Goal: Information Seeking & Learning: Learn about a topic

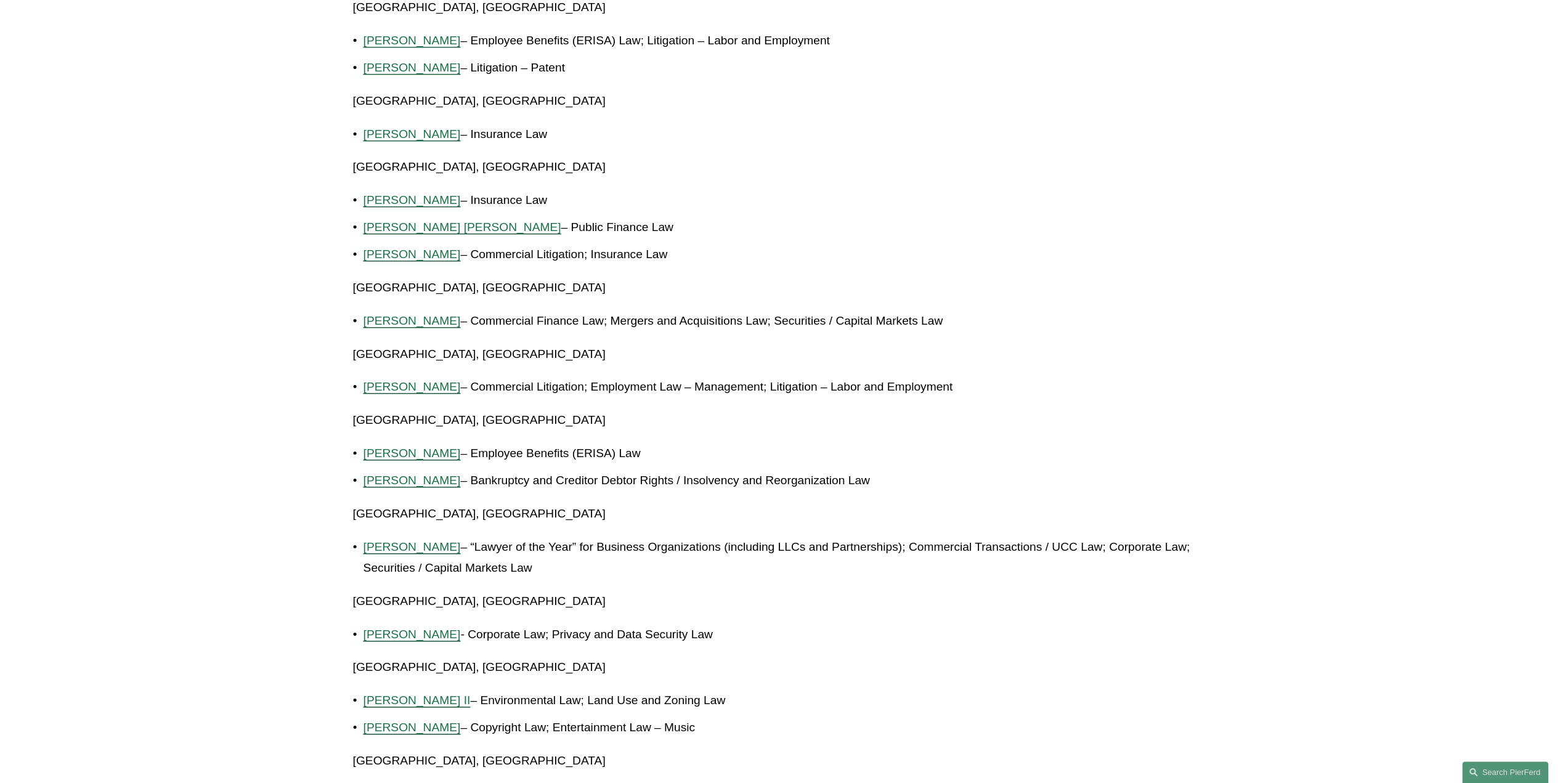
scroll to position [924, 0]
click at [396, 537] on span "Julie Herzog" at bounding box center [412, 543] width 97 height 13
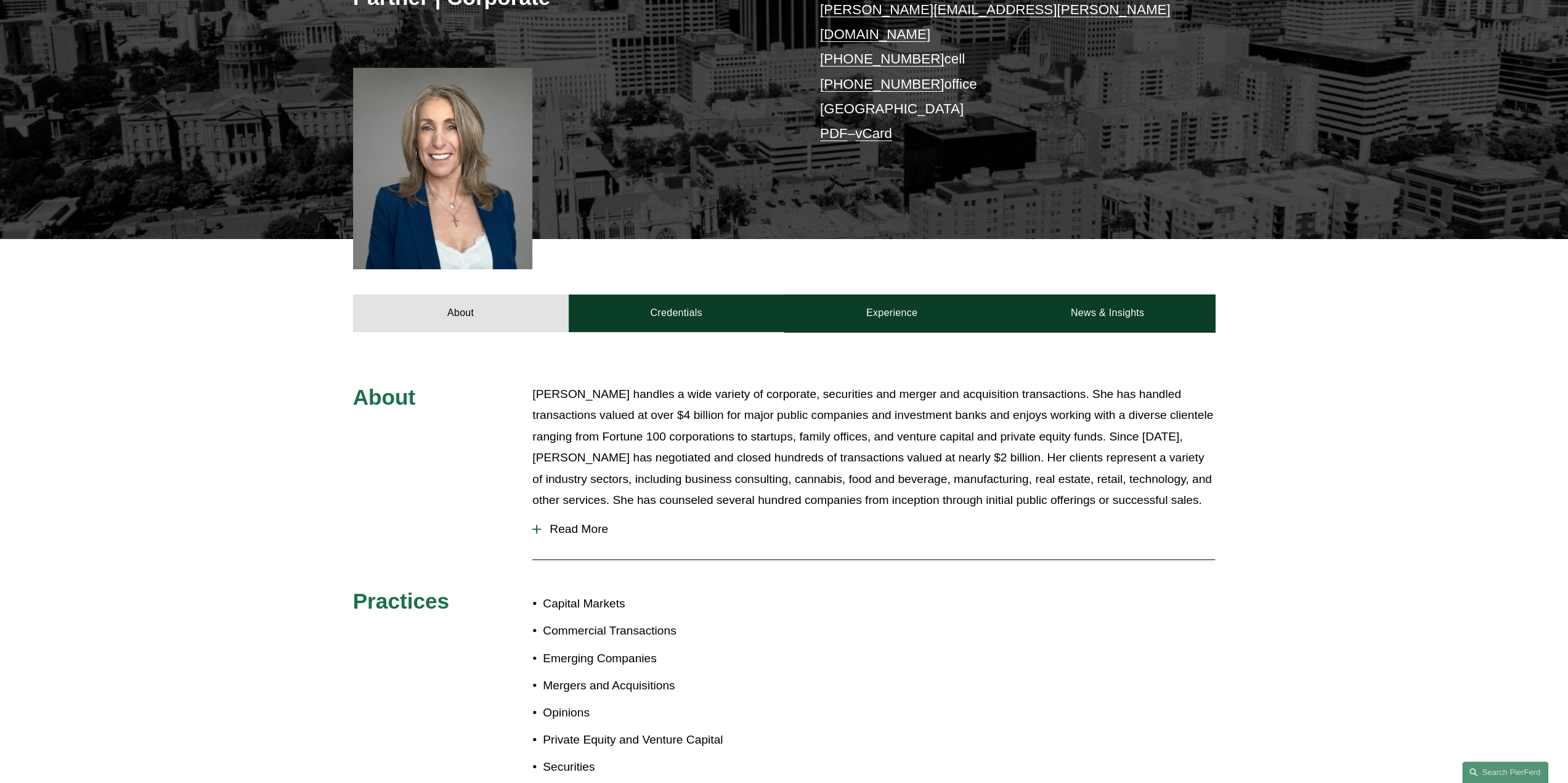
scroll to position [247, 0]
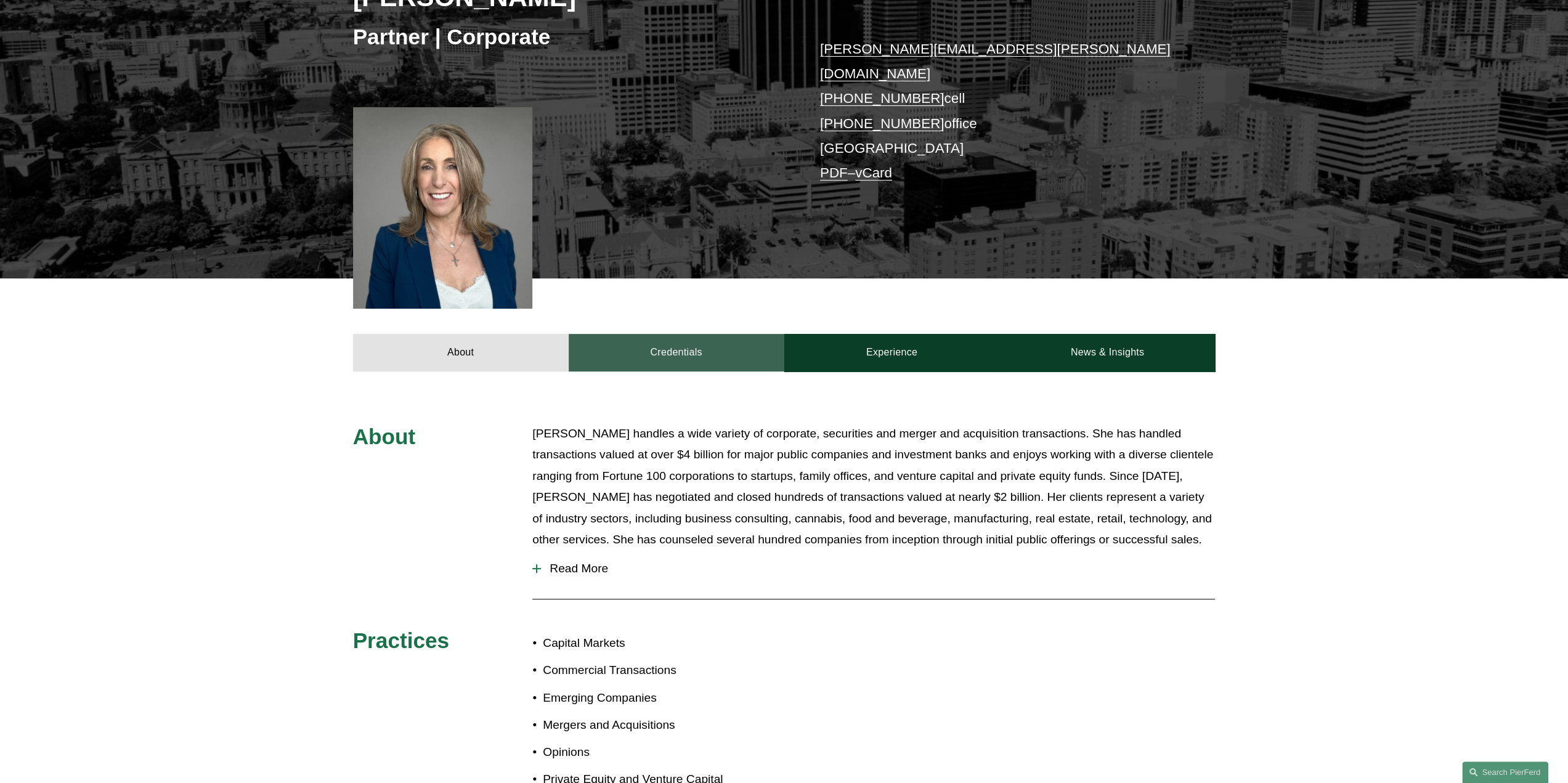
click at [708, 334] on link "Credentials" at bounding box center [676, 352] width 215 height 37
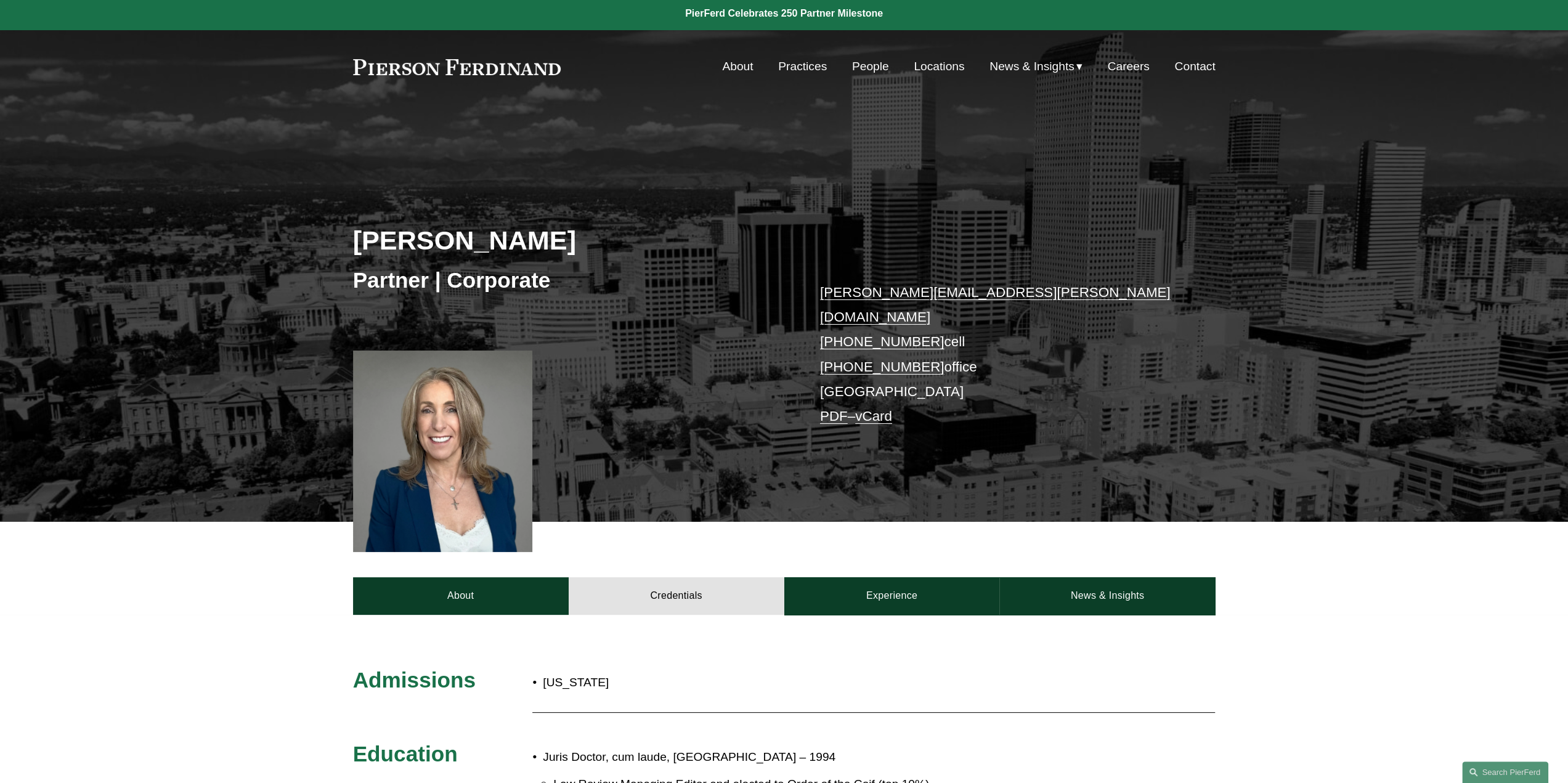
scroll to position [0, 0]
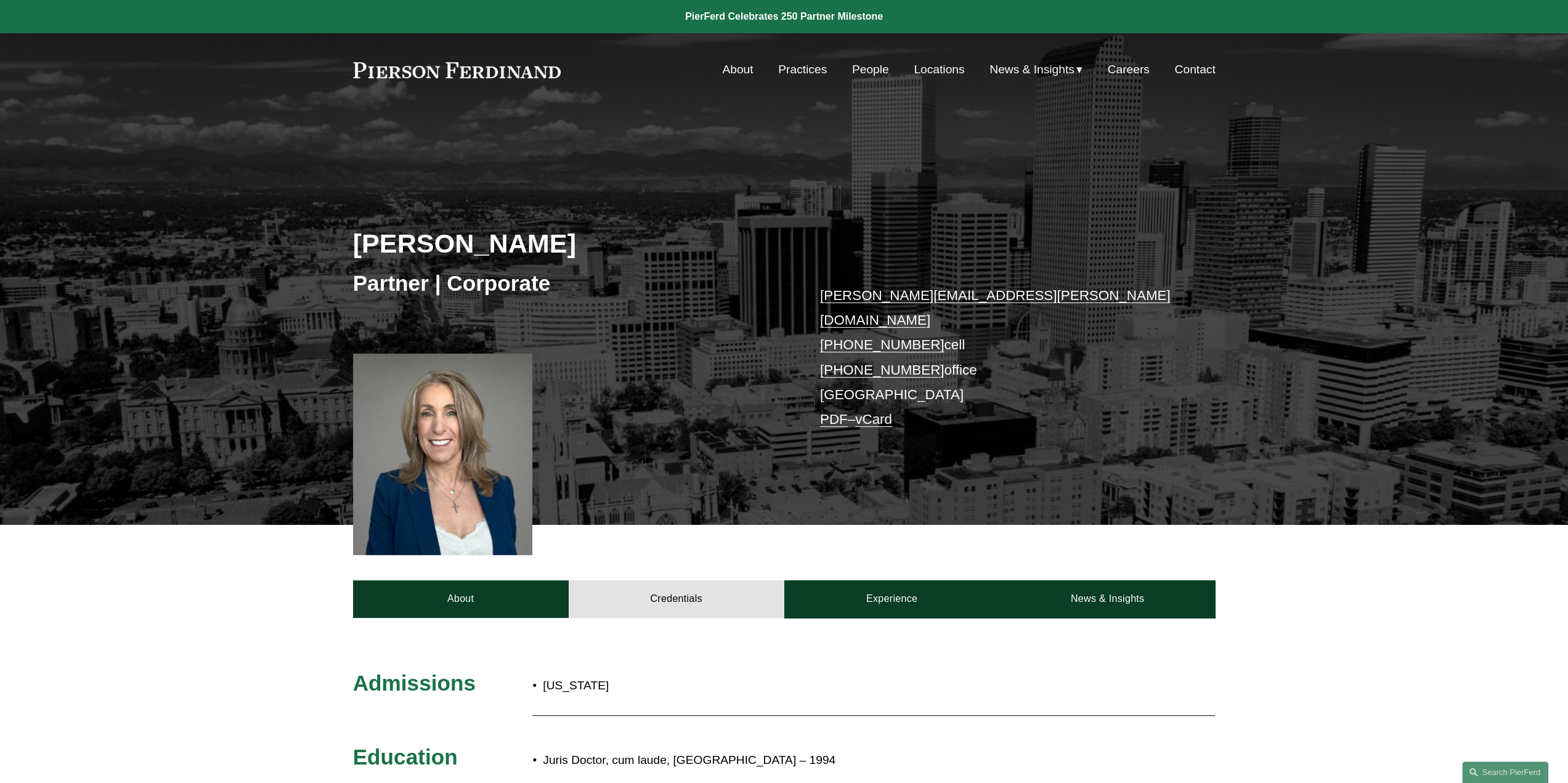
click at [861, 64] on link "People" at bounding box center [870, 69] width 37 height 23
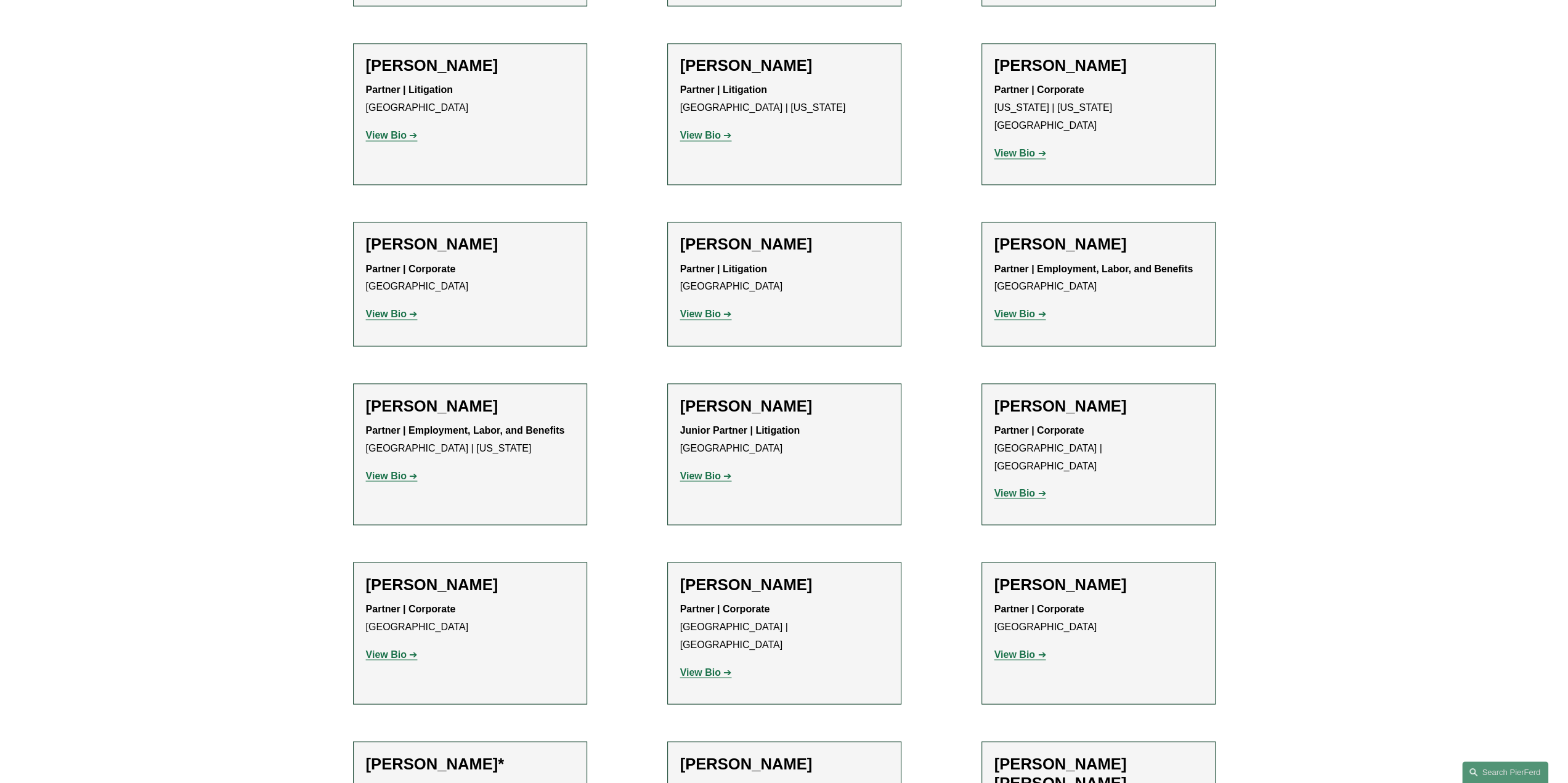
scroll to position [7021, 0]
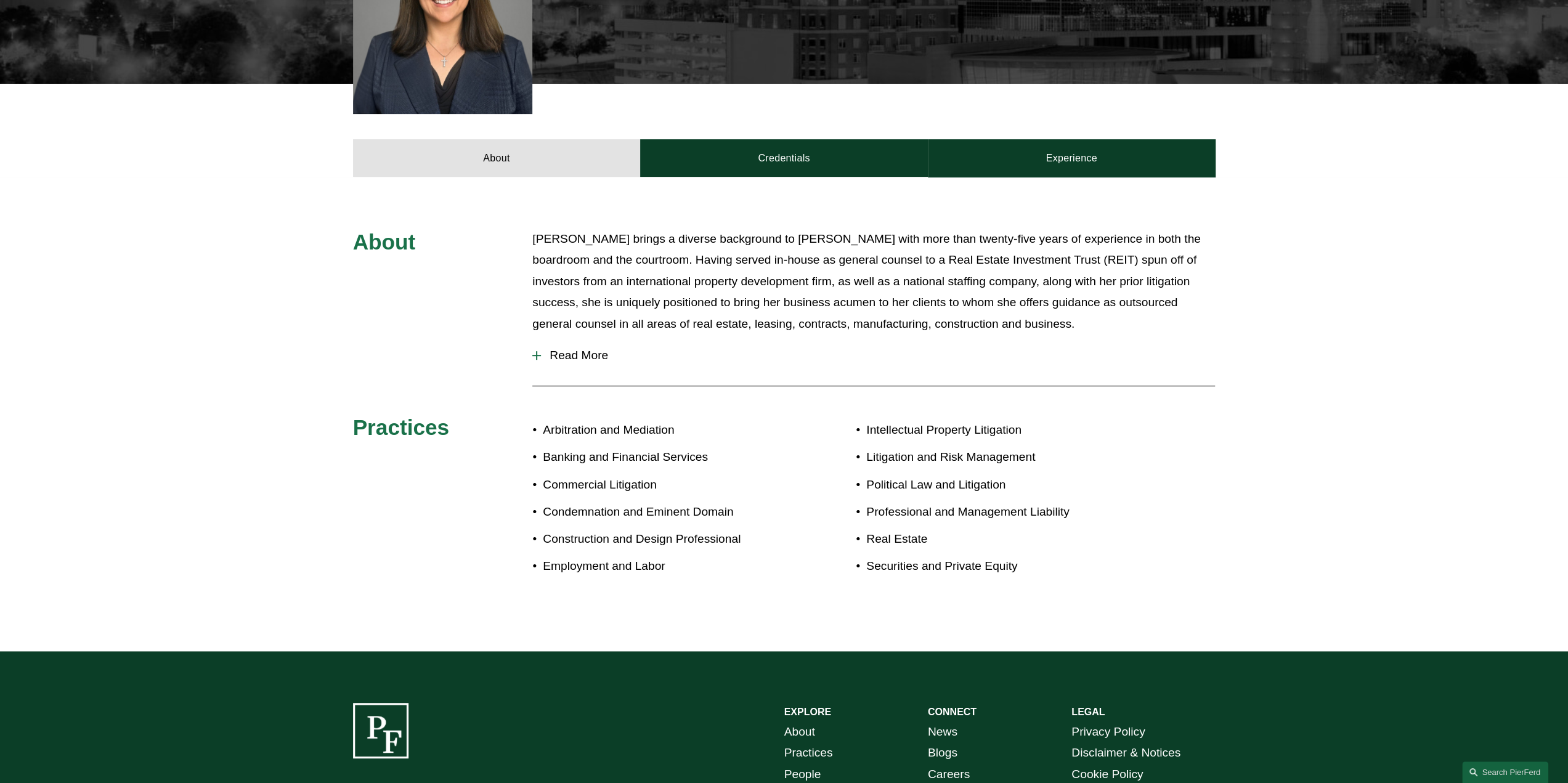
scroll to position [493, 0]
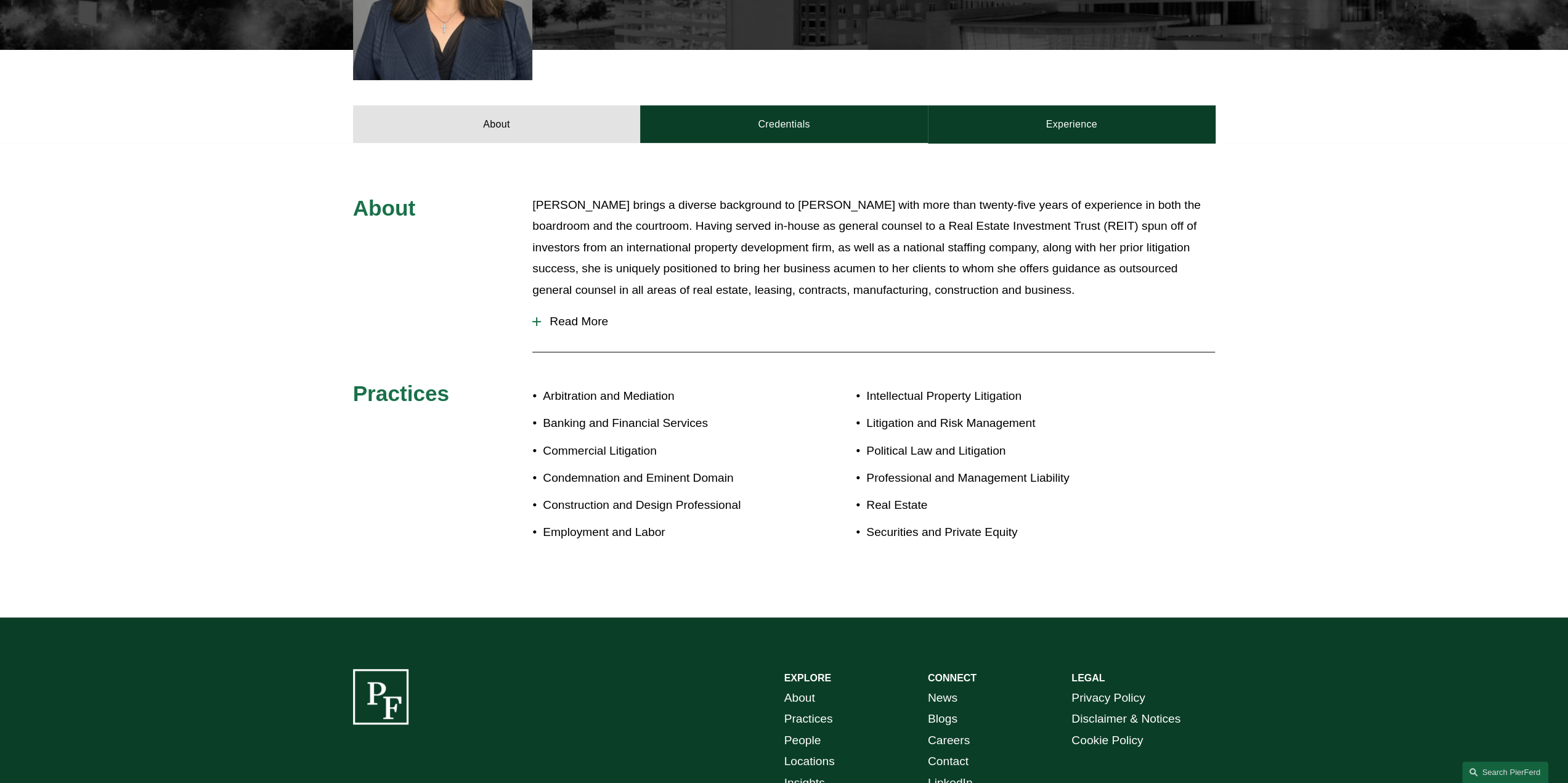
click at [597, 315] on span "Read More" at bounding box center [878, 322] width 674 height 14
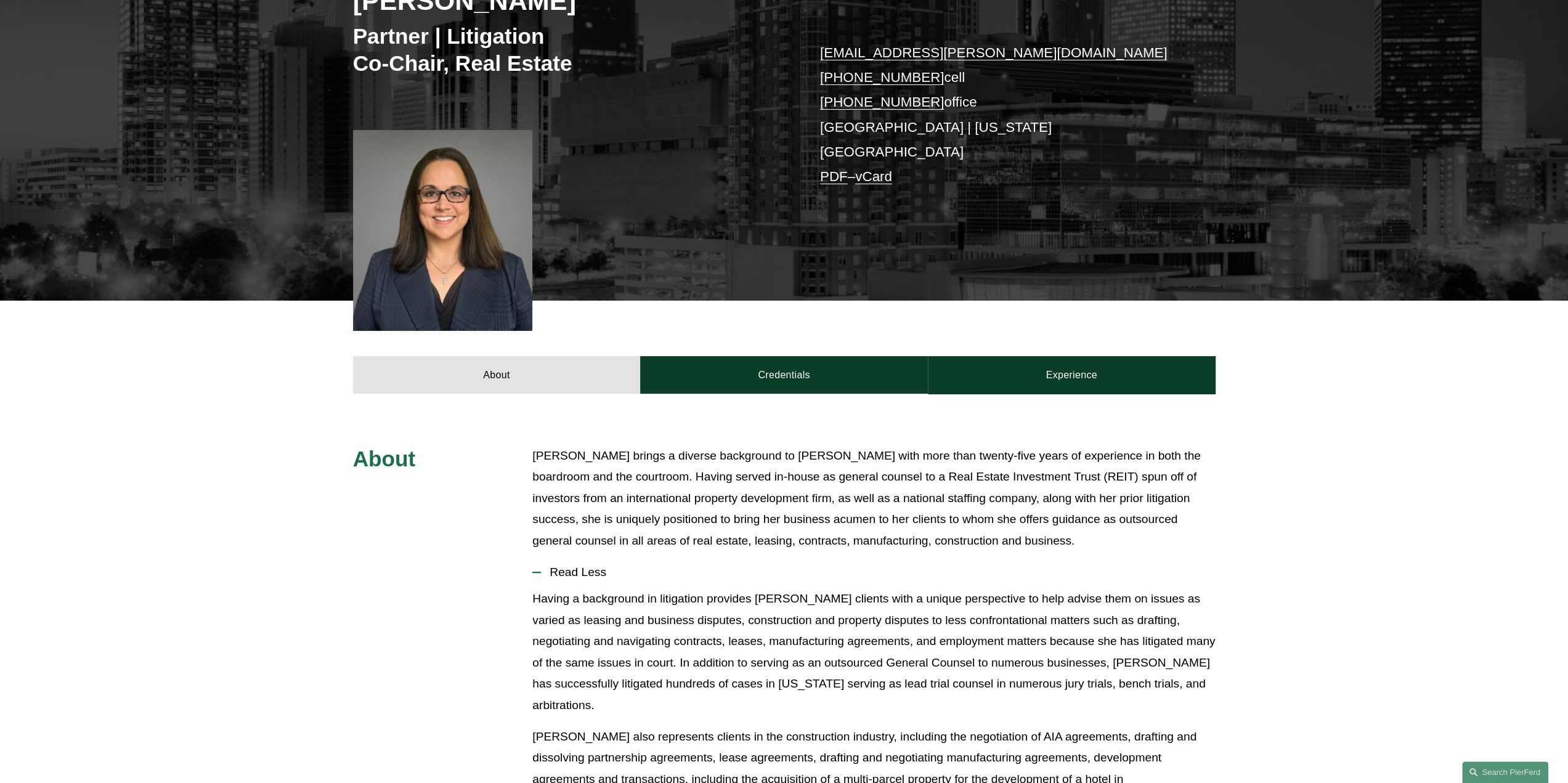
scroll to position [195, 0]
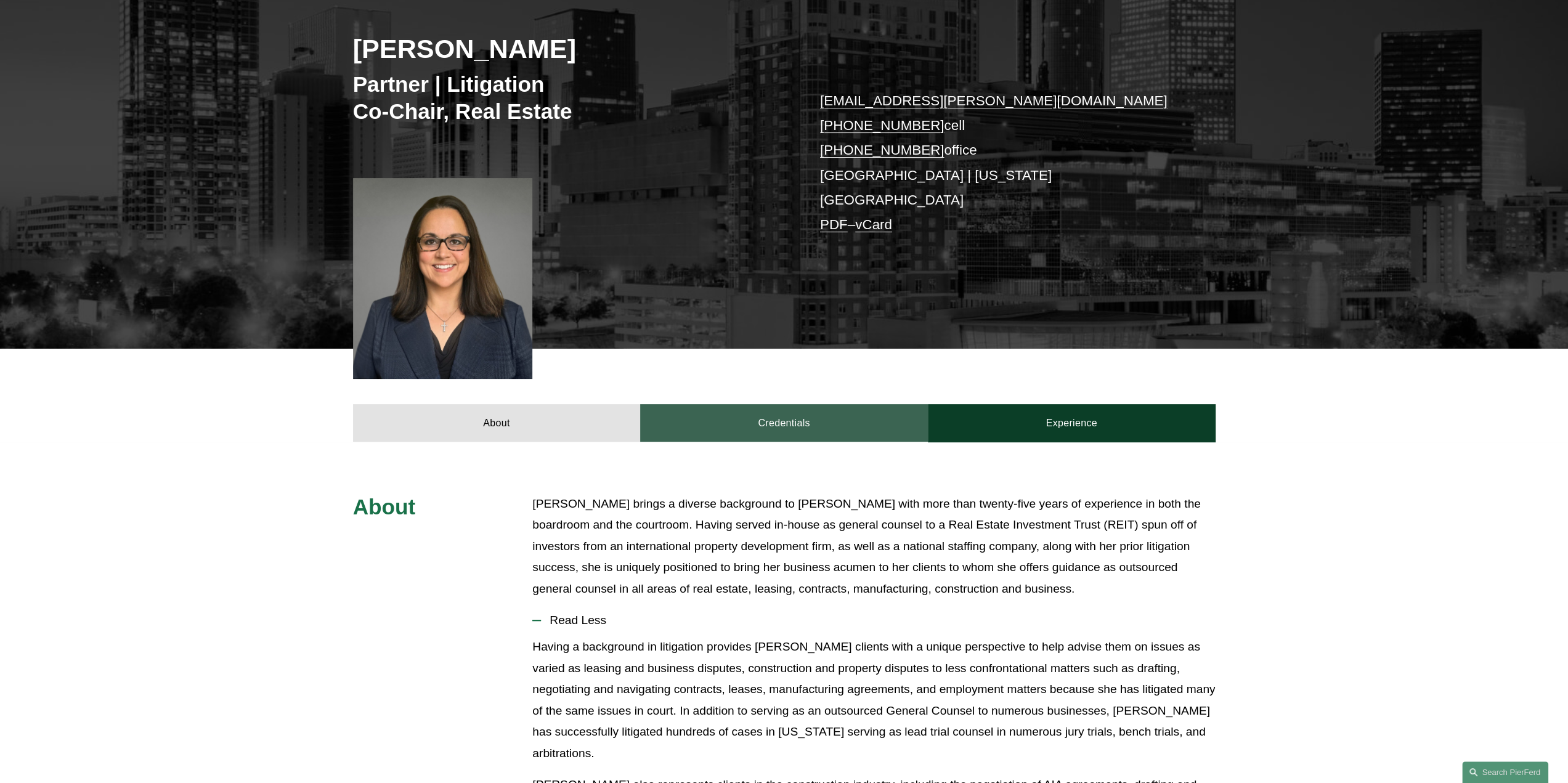
click at [812, 404] on link "Credentials" at bounding box center [784, 422] width 288 height 37
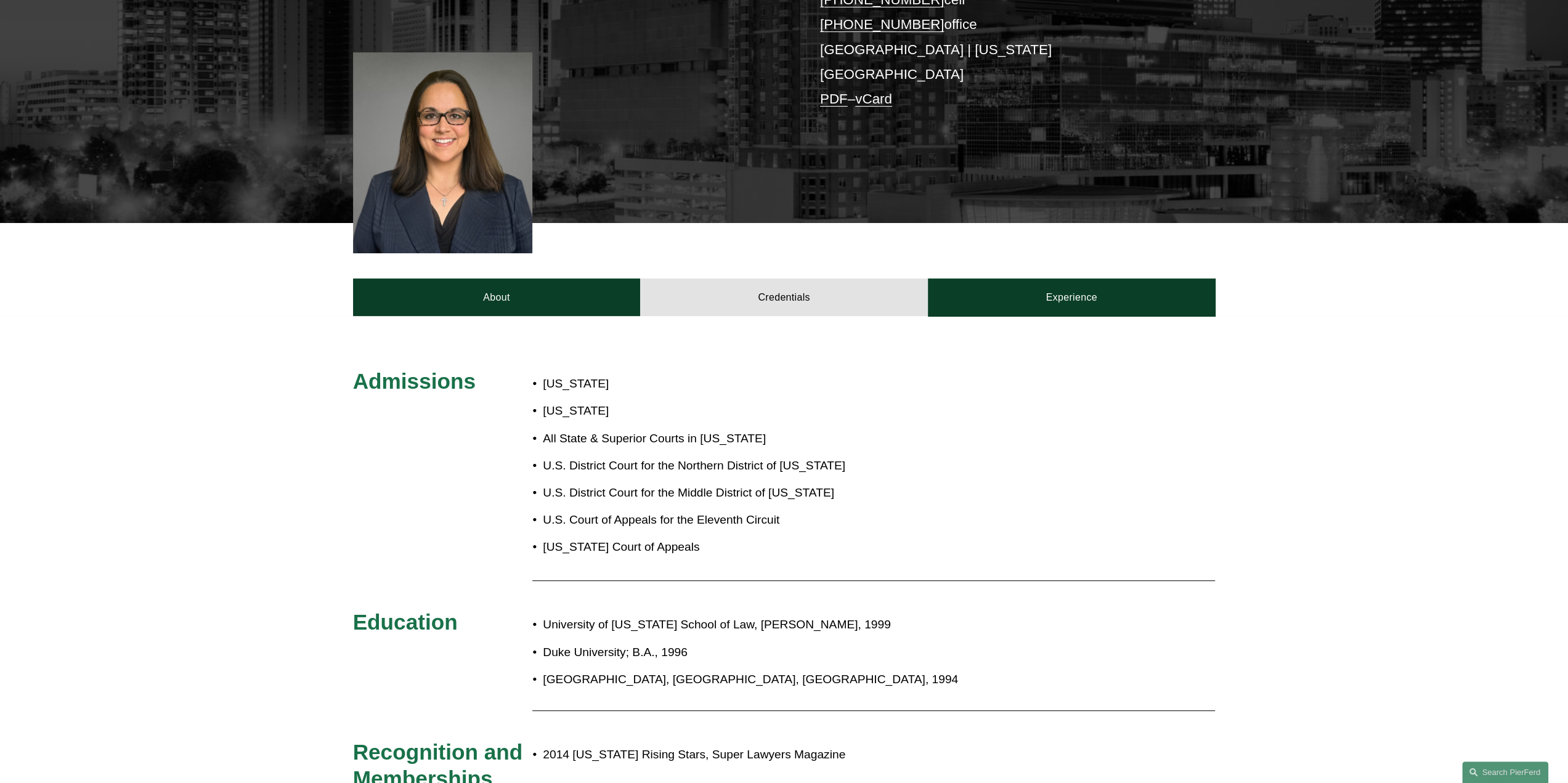
scroll to position [303, 0]
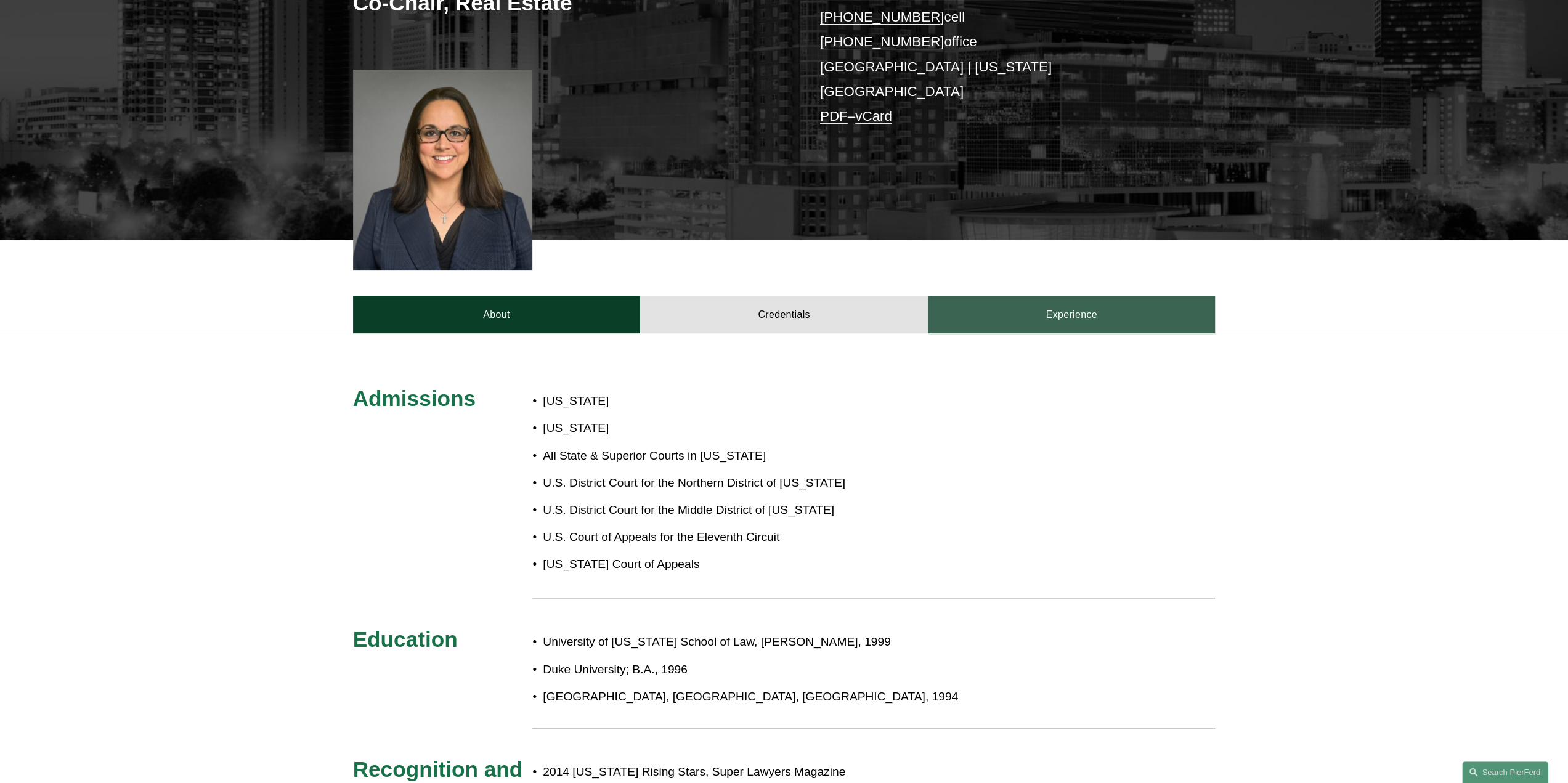
click at [1077, 295] on link "Experience" at bounding box center [1072, 314] width 288 height 37
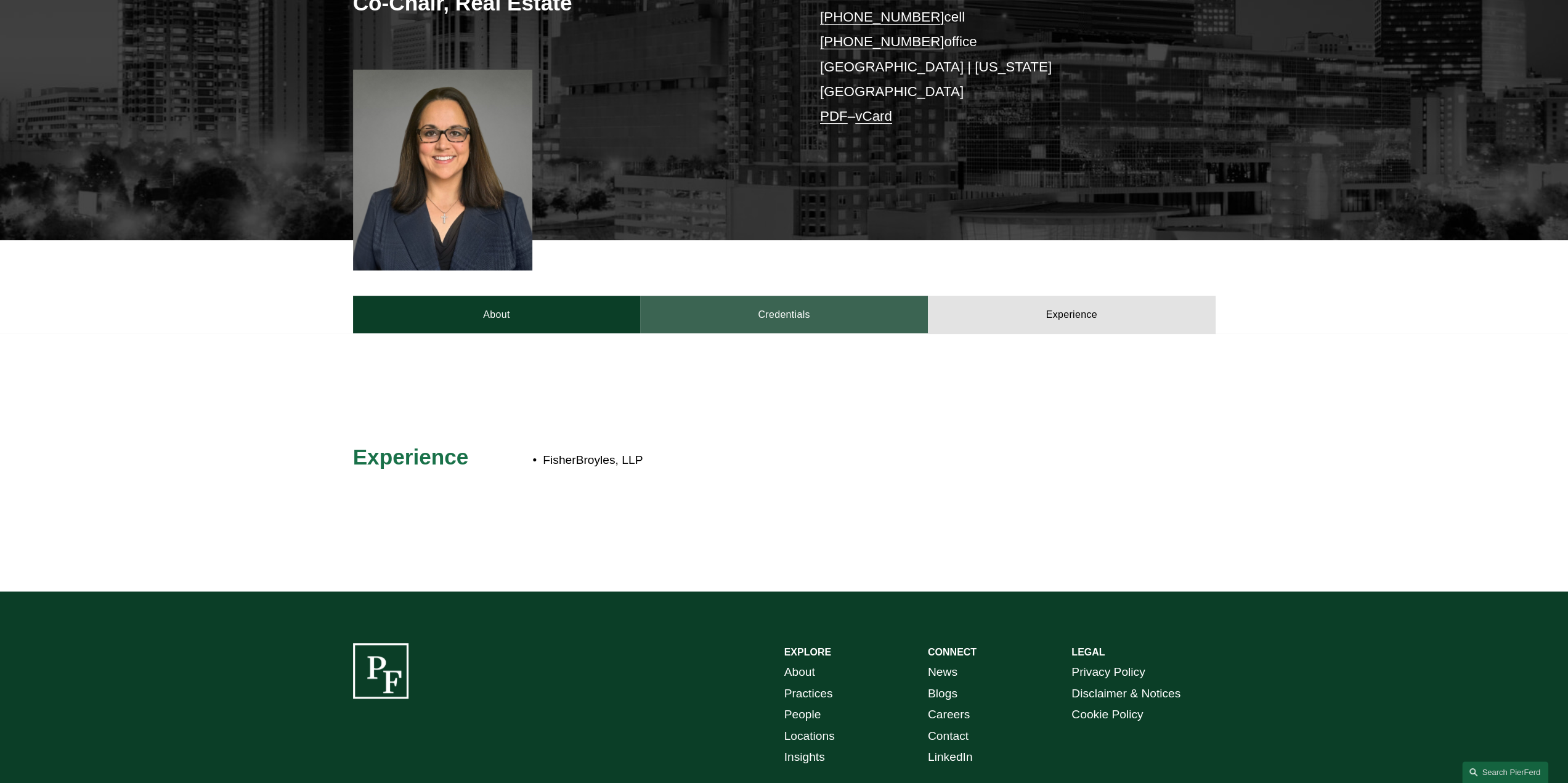
click at [908, 302] on link "Credentials" at bounding box center [784, 314] width 288 height 37
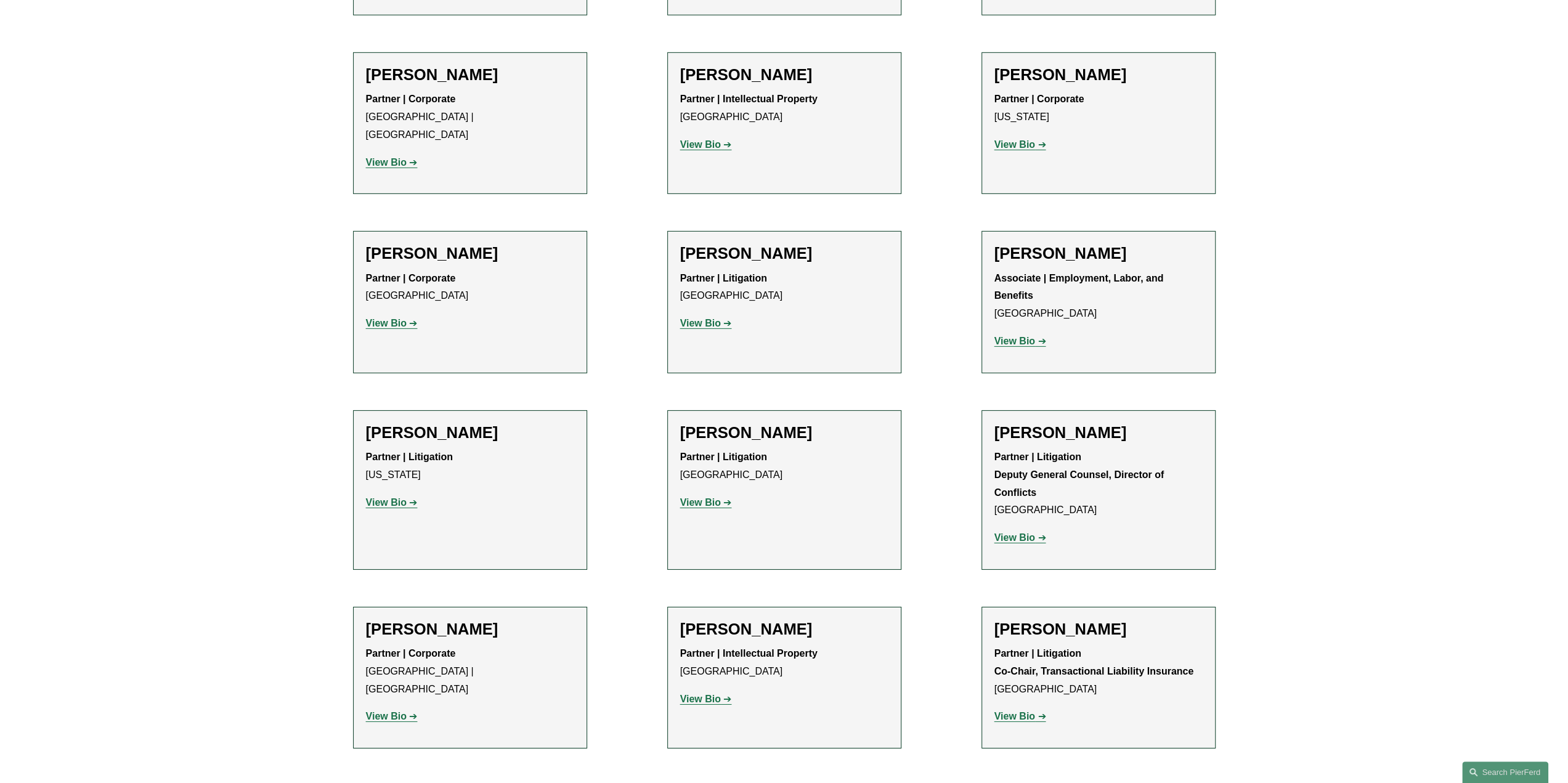
scroll to position [13181, 0]
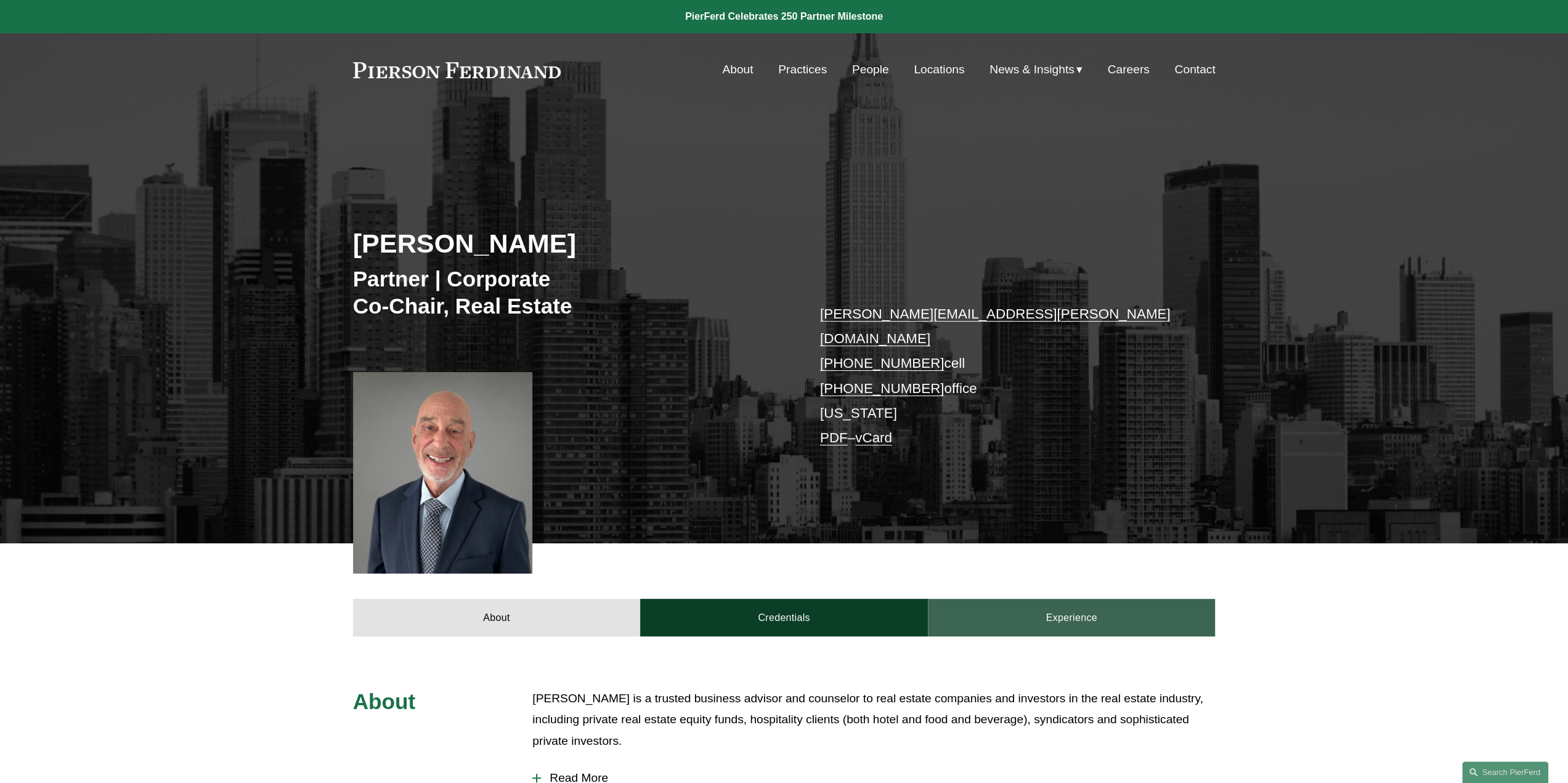
click at [1105, 602] on link "Experience" at bounding box center [1072, 617] width 288 height 37
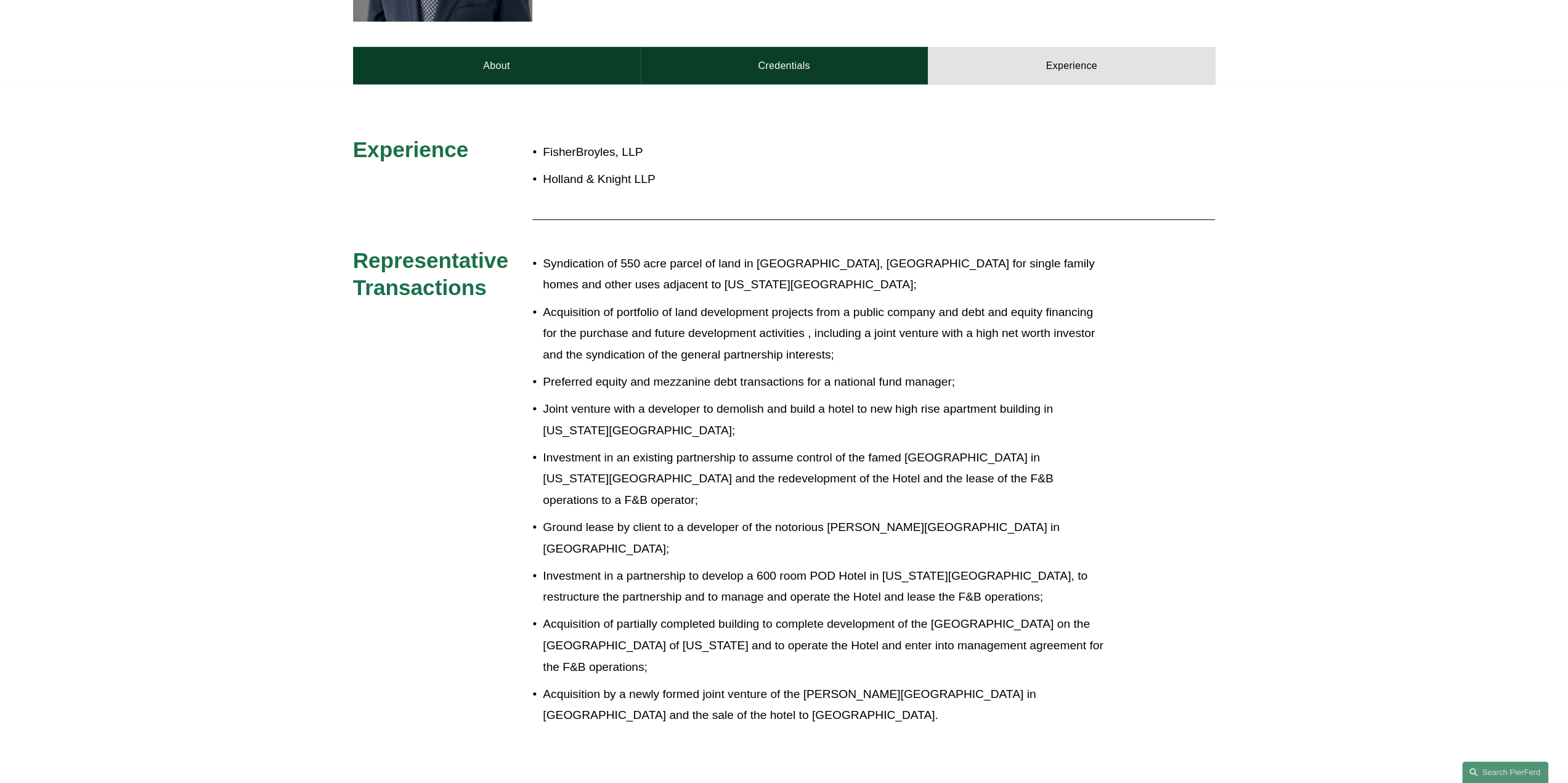
scroll to position [616, 0]
